Goal: Task Accomplishment & Management: Manage account settings

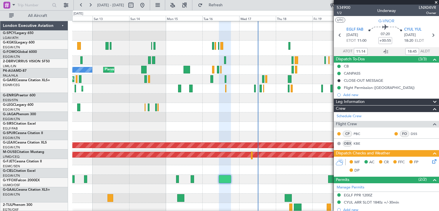
scroll to position [37, 0]
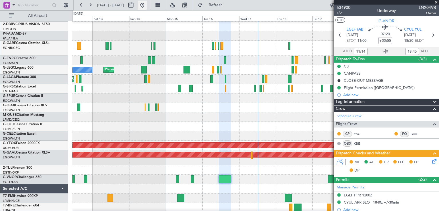
click at [147, 7] on button at bounding box center [142, 5] width 9 height 9
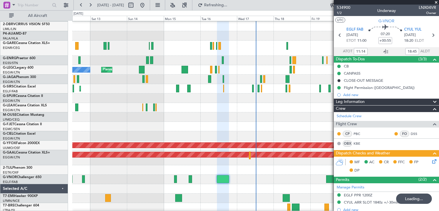
click at [435, 1] on div at bounding box center [386, 2] width 105 height 5
click at [436, 2] on span at bounding box center [436, 2] width 6 height 5
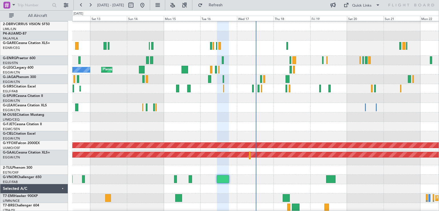
type input "0"
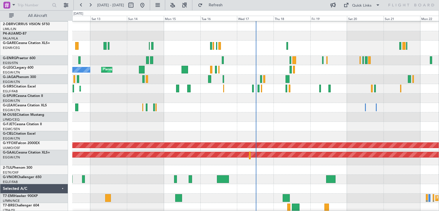
click at [296, 113] on div at bounding box center [255, 116] width 366 height 9
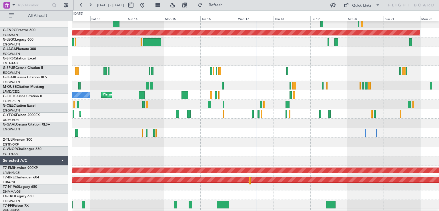
scroll to position [11, 0]
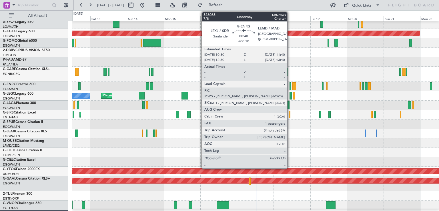
click at [290, 89] on div at bounding box center [290, 86] width 2 height 8
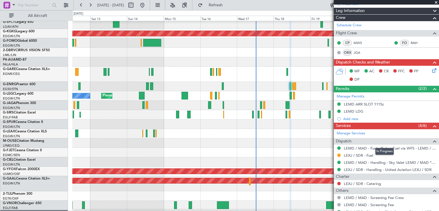
scroll to position [0, 0]
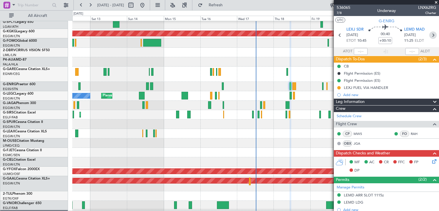
click at [429, 37] on icon at bounding box center [432, 34] width 7 height 7
type input "-00:10"
type input "0"
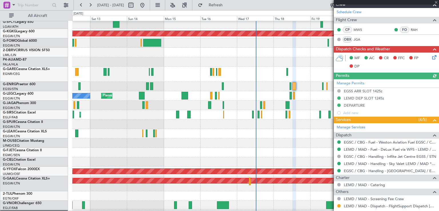
scroll to position [132, 0]
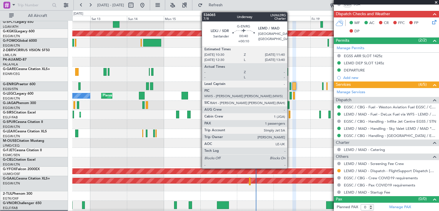
click at [290, 86] on div at bounding box center [290, 86] width 2 height 8
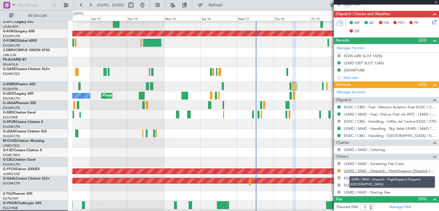
type input "+00:10"
type input "1"
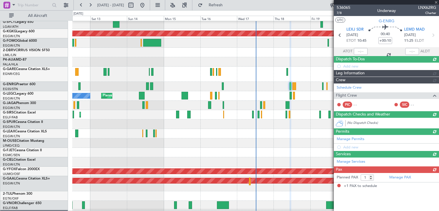
scroll to position [0, 0]
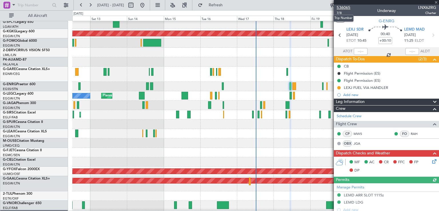
click at [345, 9] on span "536065" at bounding box center [343, 8] width 14 height 6
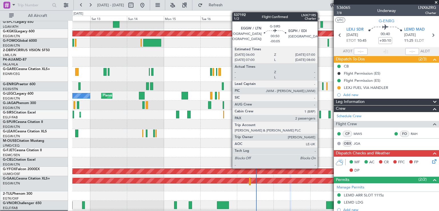
click at [320, 116] on div at bounding box center [320, 115] width 2 height 8
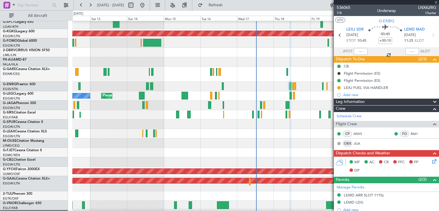
type input "-00:05"
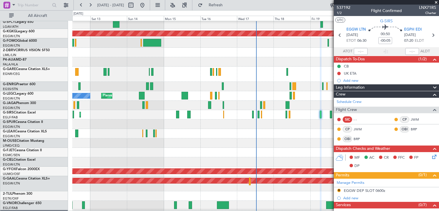
click at [436, 3] on span at bounding box center [436, 2] width 6 height 5
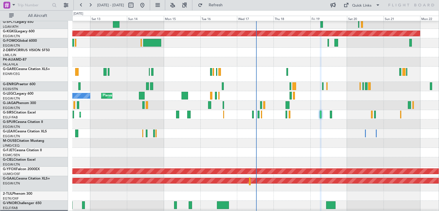
type input "0"
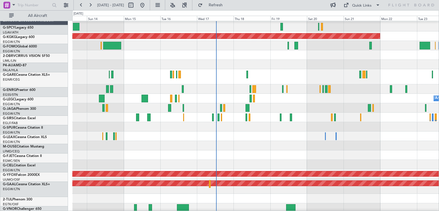
click at [298, 96] on div "A/C Unavailable London (Luton) Planned Maint London (Luton) Owner" at bounding box center [255, 98] width 366 height 9
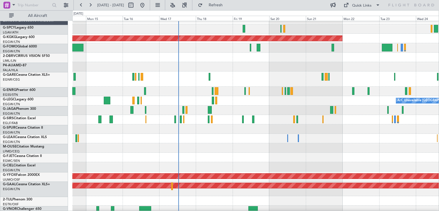
scroll to position [6, 0]
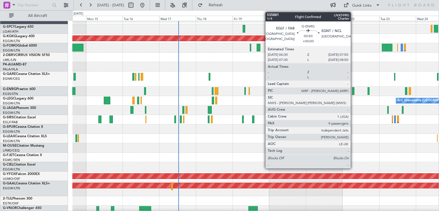
click at [353, 94] on div at bounding box center [353, 91] width 2 height 8
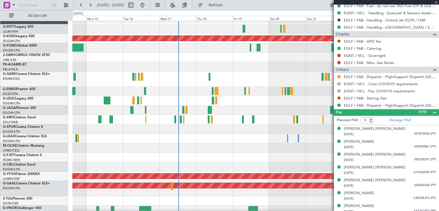
scroll to position [226, 0]
click at [436, 1] on span at bounding box center [436, 2] width 6 height 5
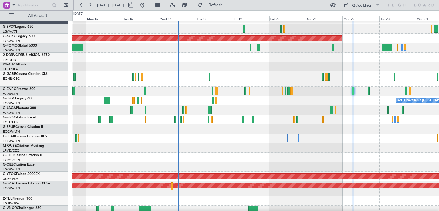
type input "0"
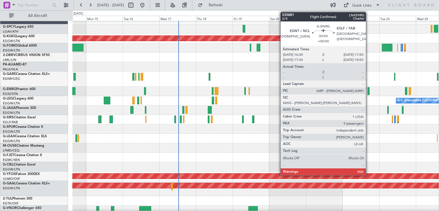
click at [368, 92] on div at bounding box center [368, 91] width 2 height 8
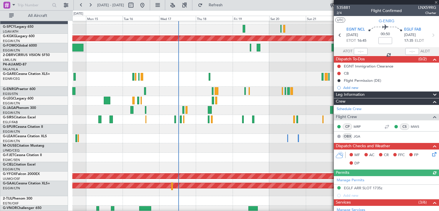
click at [436, 1] on div at bounding box center [386, 2] width 105 height 5
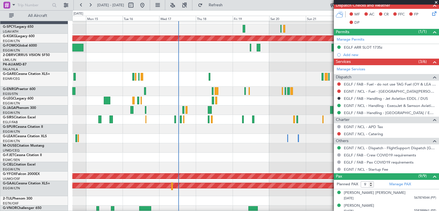
scroll to position [143, 0]
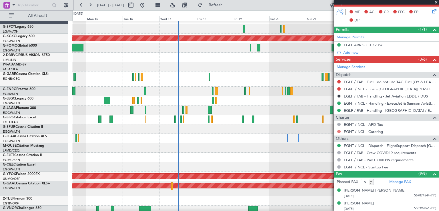
click at [337, 130] on button at bounding box center [338, 131] width 3 height 3
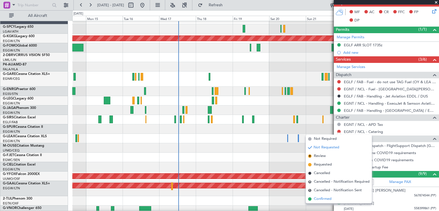
click at [314, 198] on span "Confirmed" at bounding box center [323, 199] width 18 height 6
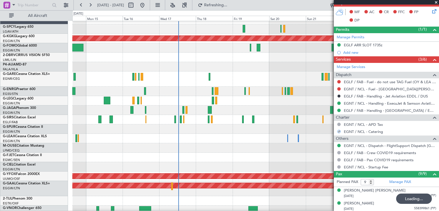
click at [436, 1] on span at bounding box center [436, 2] width 6 height 5
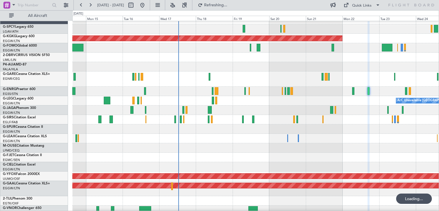
type input "0"
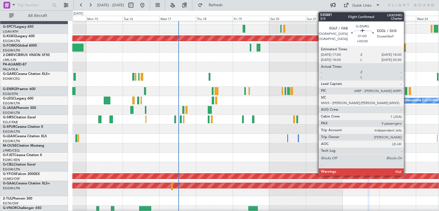
click at [406, 92] on div at bounding box center [406, 91] width 3 height 8
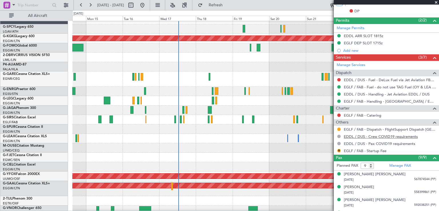
scroll to position [152, 0]
click at [339, 114] on button at bounding box center [338, 114] width 3 height 3
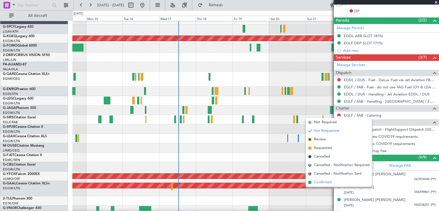
click at [318, 182] on span "Confirmed" at bounding box center [323, 182] width 18 height 6
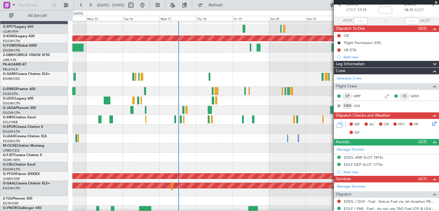
scroll to position [0, 0]
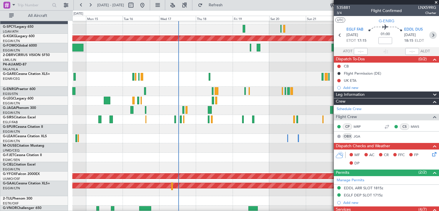
click at [430, 35] on icon at bounding box center [432, 34] width 7 height 7
type input "0"
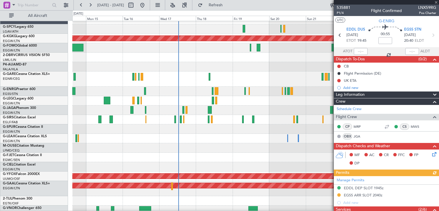
scroll to position [103, 0]
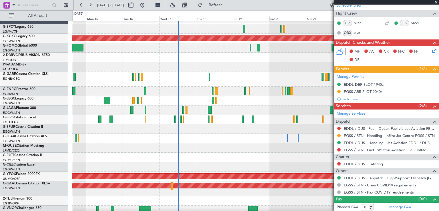
click at [435, 3] on span at bounding box center [436, 2] width 6 height 5
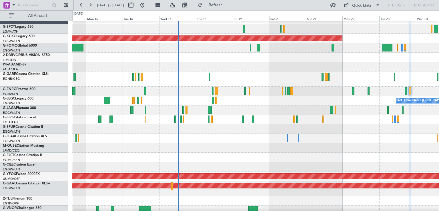
scroll to position [0, 0]
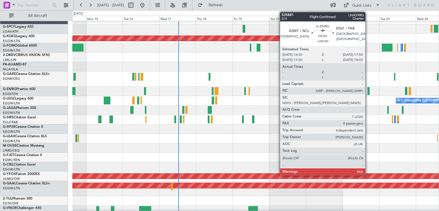
click at [368, 93] on div at bounding box center [368, 91] width 2 height 8
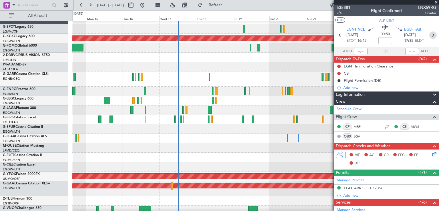
click at [429, 37] on icon at bounding box center [432, 34] width 7 height 7
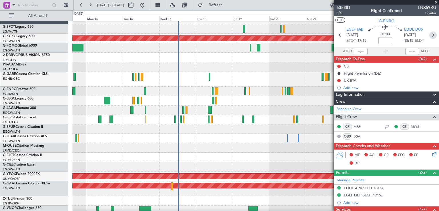
click at [429, 37] on icon at bounding box center [432, 34] width 7 height 7
type input "0"
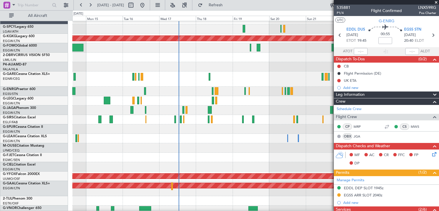
click at [436, 1] on span at bounding box center [436, 2] width 6 height 5
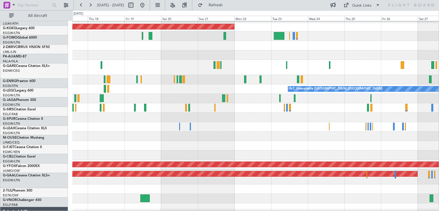
scroll to position [18, 0]
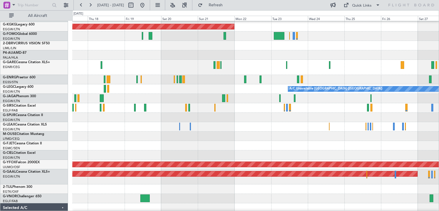
click at [188, 149] on div at bounding box center [255, 145] width 366 height 9
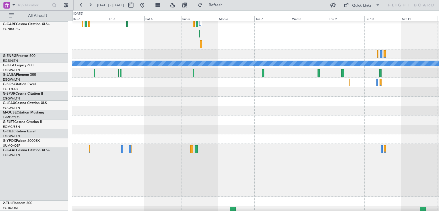
scroll to position [62, 0]
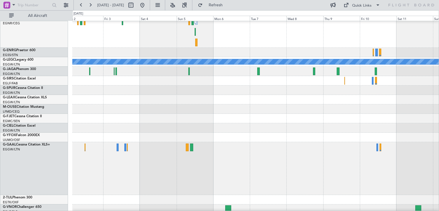
click at [161, 169] on div at bounding box center [255, 168] width 366 height 53
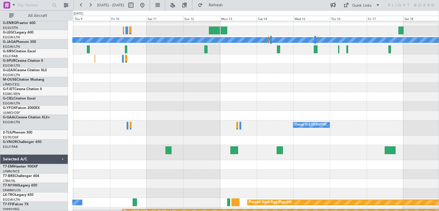
scroll to position [73, 0]
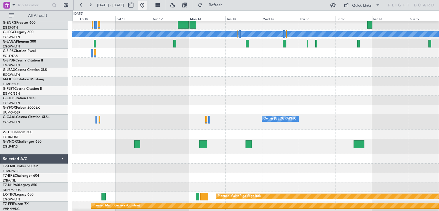
click at [147, 6] on button at bounding box center [142, 5] width 9 height 9
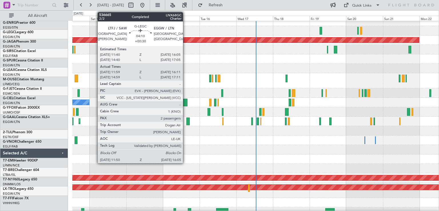
scroll to position [0, 0]
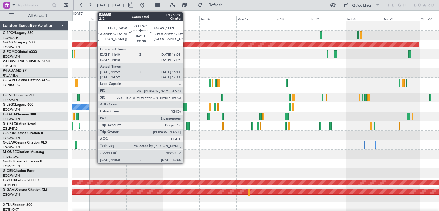
click at [267, 143] on div "Planned Maint [GEOGRAPHIC_DATA] ([GEOGRAPHIC_DATA])" at bounding box center [255, 144] width 366 height 9
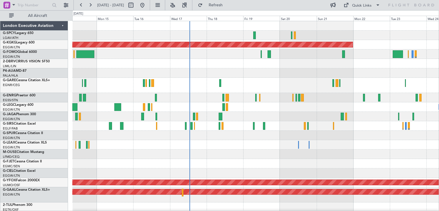
click at [244, 146] on div at bounding box center [255, 144] width 366 height 9
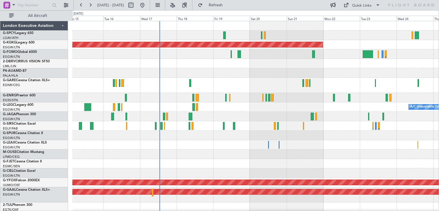
click at [303, 149] on div at bounding box center [255, 144] width 366 height 9
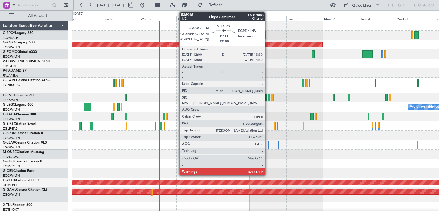
click at [268, 97] on div at bounding box center [269, 98] width 3 height 8
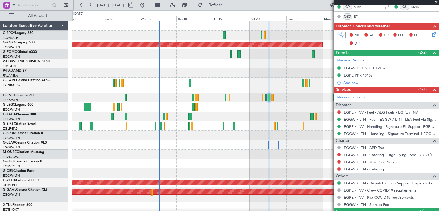
scroll to position [202, 0]
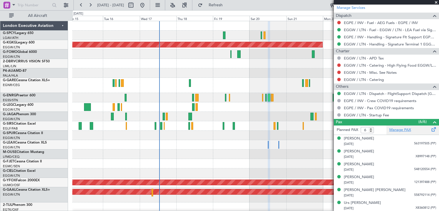
click at [395, 127] on link "Manage PAX" at bounding box center [400, 130] width 22 height 6
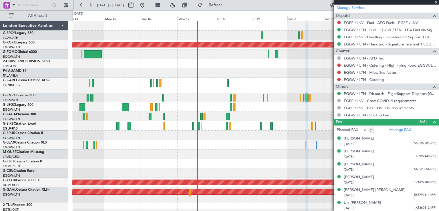
click at [139, 108] on div "Planned Maint London (Luton) A/C Unavailable London (Luton) Owner" at bounding box center [255, 106] width 366 height 9
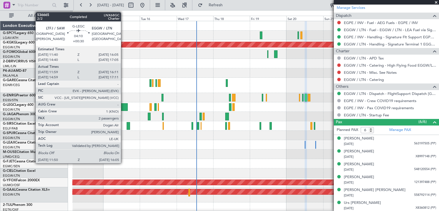
click at [123, 107] on div at bounding box center [124, 107] width 7 height 8
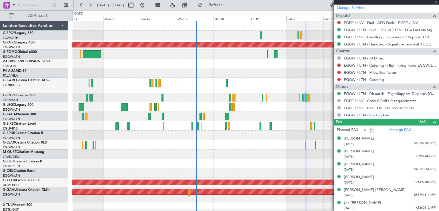
type input "+00:30"
type input "11:59"
type input "15:56"
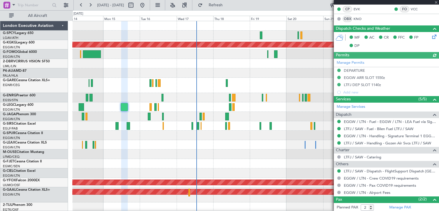
scroll to position [136, 0]
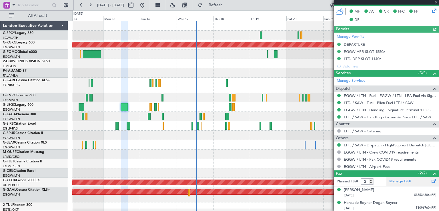
click at [398, 180] on link "Manage PAX" at bounding box center [400, 181] width 22 height 6
click at [437, 1] on span at bounding box center [436, 2] width 6 height 5
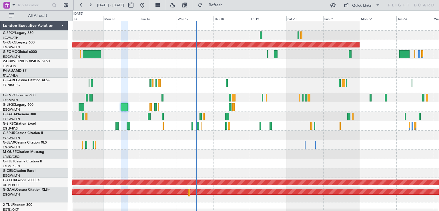
type input "0"
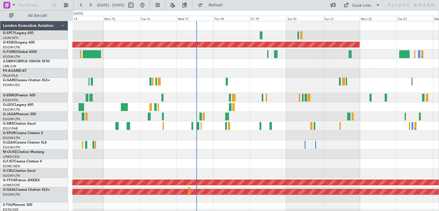
scroll to position [0, 0]
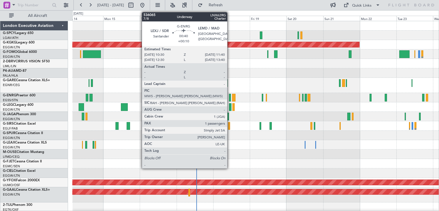
click at [230, 99] on div at bounding box center [230, 98] width 2 height 8
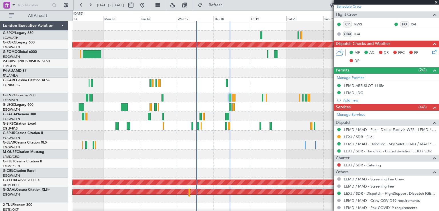
scroll to position [145, 0]
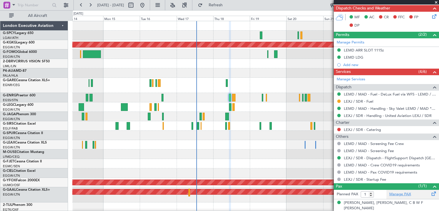
click at [399, 195] on link "Manage PAX" at bounding box center [400, 194] width 22 height 6
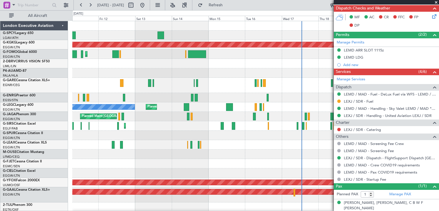
click at [224, 99] on div "Planned Maint London (Stansted) No Crew" at bounding box center [255, 97] width 366 height 9
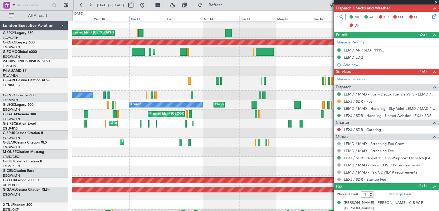
scroll to position [2, 0]
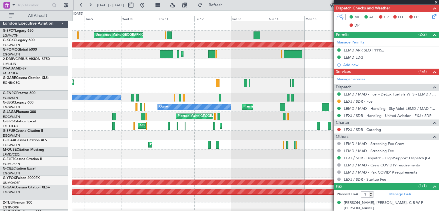
click at [237, 97] on div "Planned Maint London (Stansted) No Crew" at bounding box center [255, 97] width 366 height 9
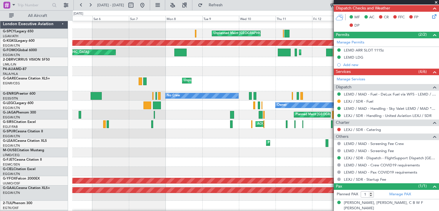
scroll to position [0, 0]
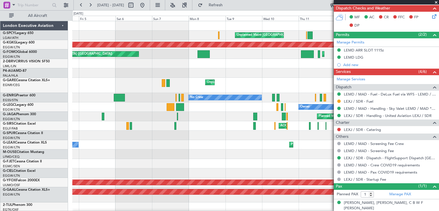
click at [290, 97] on div "Planned Maint London (Stansted) No Crew" at bounding box center [255, 97] width 366 height 9
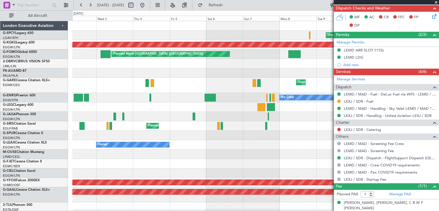
click at [244, 106] on div "Unplanned Maint Athens (Eleftherios Venizelos Intl) Cleaning Athens (Eleftherio…" at bounding box center [255, 168] width 366 height 294
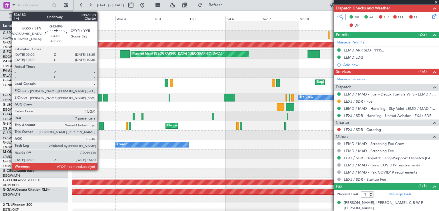
click at [100, 97] on div at bounding box center [97, 98] width 9 height 8
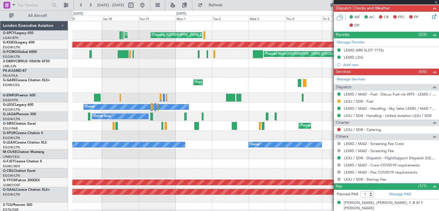
type input "7"
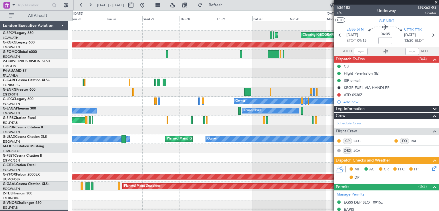
click at [296, 127] on div "Planned Maint Athens (Eleftherios Venizelos Intl) Cleaning Athens (Eleftherios …" at bounding box center [255, 162] width 366 height 283
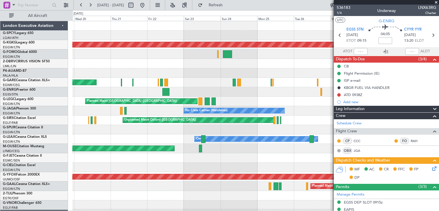
click at [305, 132] on div "Planned Maint Athens (Eleftherios Venizelos Intl) Cleaning Athens (Eleftherios …" at bounding box center [255, 162] width 366 height 283
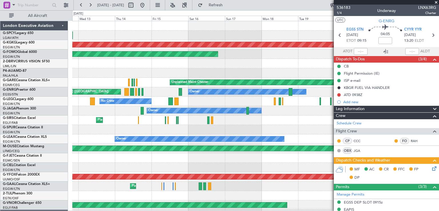
click at [228, 128] on div at bounding box center [255, 129] width 366 height 9
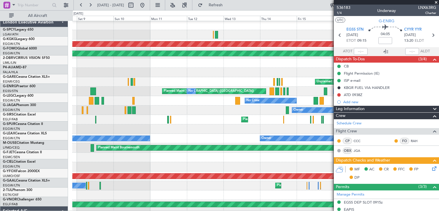
scroll to position [1, 0]
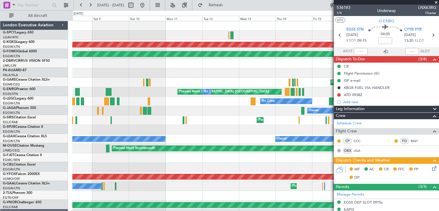
click at [290, 131] on div at bounding box center [255, 129] width 366 height 9
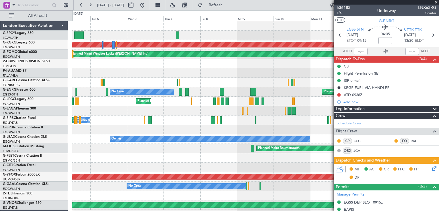
click at [194, 130] on div at bounding box center [255, 129] width 366 height 9
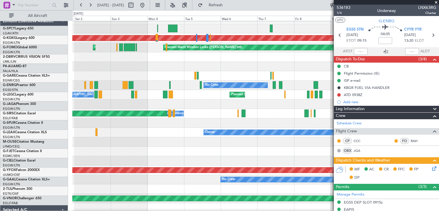
scroll to position [7, 0]
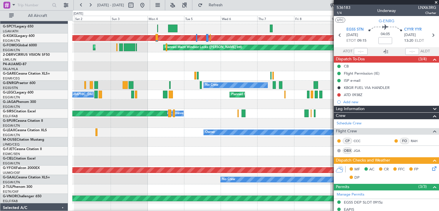
click at [255, 113] on div "A/C Unavailable Planned Maint Oxford (Kidlington) Planned Maint London (Farnbor…" at bounding box center [255, 113] width 366 height 9
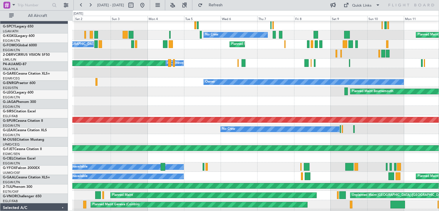
scroll to position [61, 0]
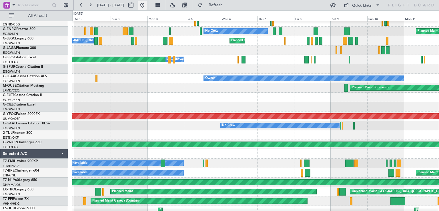
click at [147, 5] on button at bounding box center [142, 5] width 9 height 9
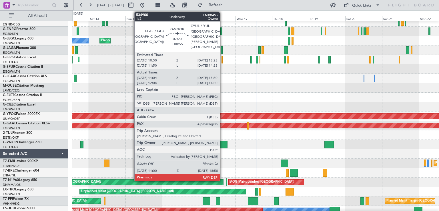
click at [222, 143] on div at bounding box center [221, 144] width 12 height 8
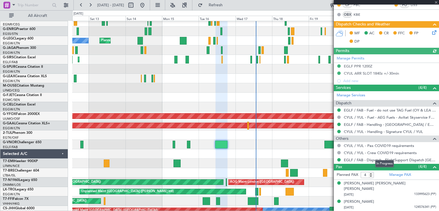
scroll to position [148, 0]
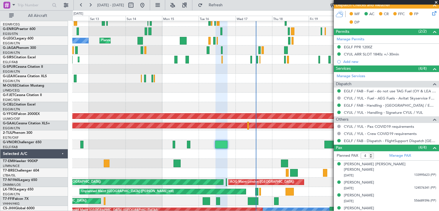
click at [398, 153] on link "Manage PAX" at bounding box center [400, 156] width 22 height 6
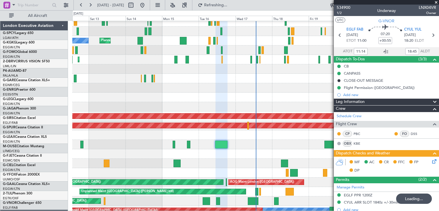
scroll to position [148, 0]
